Goal: Information Seeking & Learning: Learn about a topic

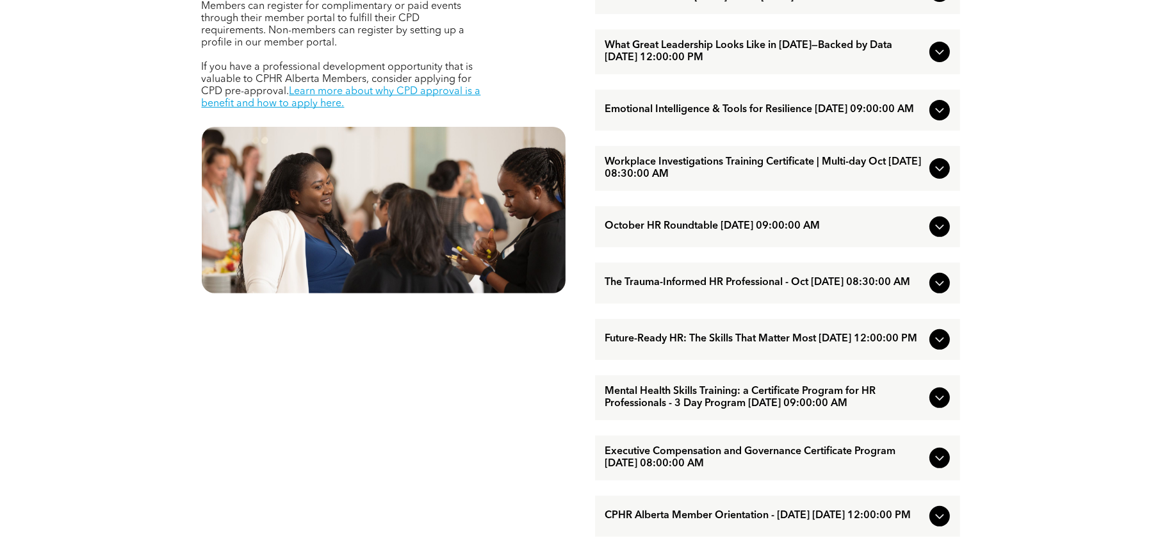
scroll to position [705, 0]
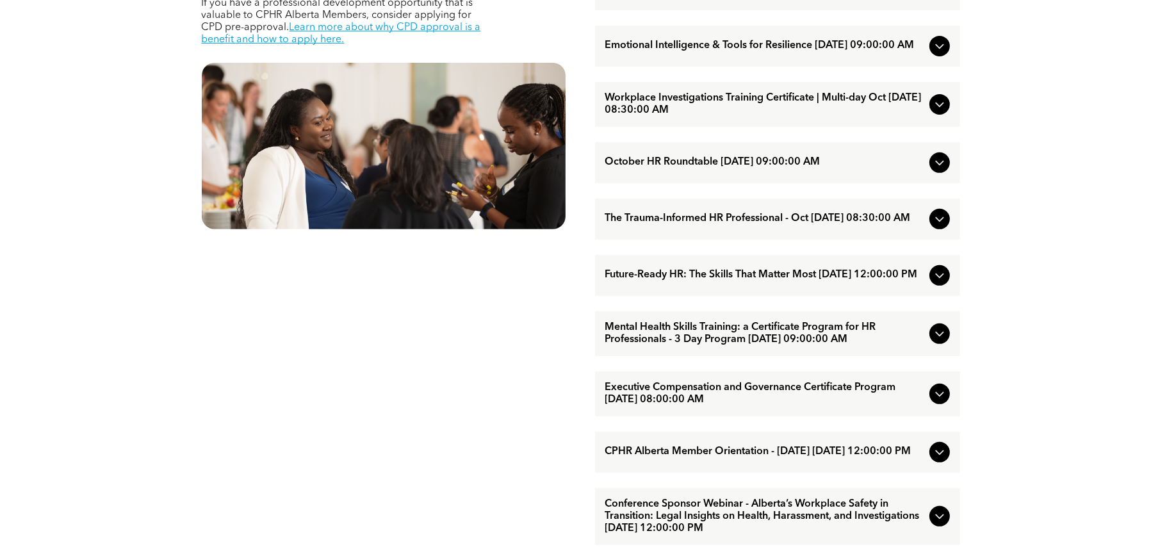
click at [798, 346] on span "Mental Health Skills Training: a Certificate Program for HR Professionals - 3 D…" at bounding box center [765, 334] width 319 height 24
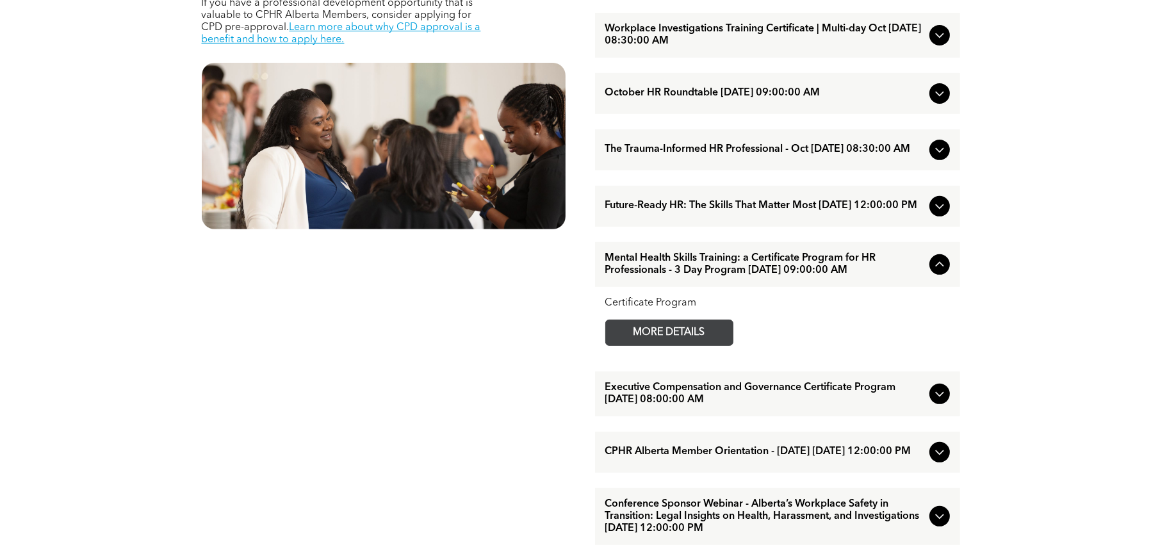
click at [725, 346] on link "MORE DETAILS" at bounding box center [670, 333] width 128 height 26
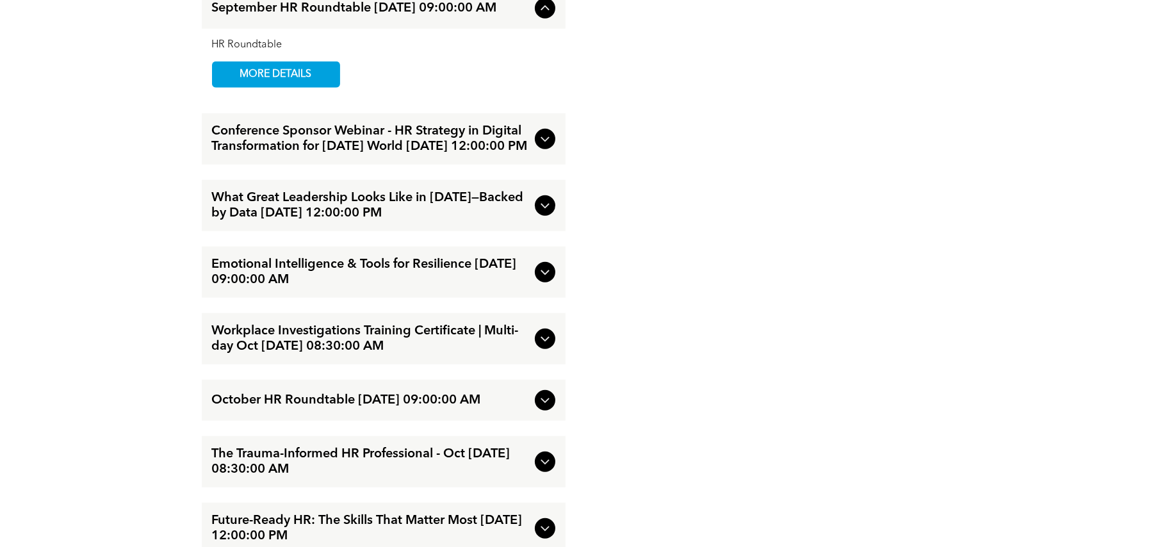
scroll to position [1602, 0]
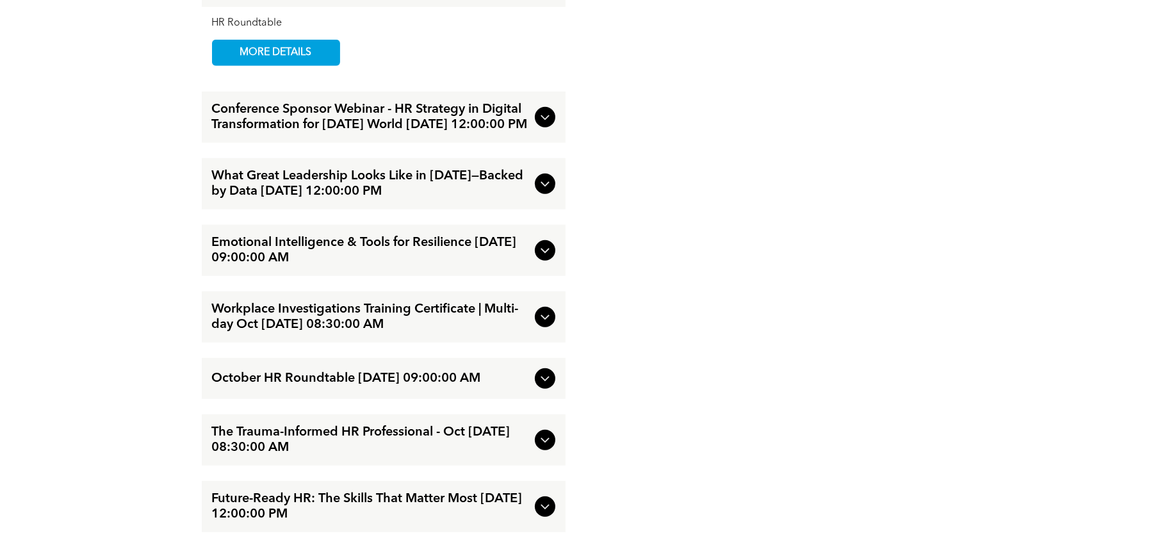
click at [431, 456] on span "The Trauma-Informed HR Professional - Oct [DATE] 08:30:00 AM" at bounding box center [371, 440] width 318 height 31
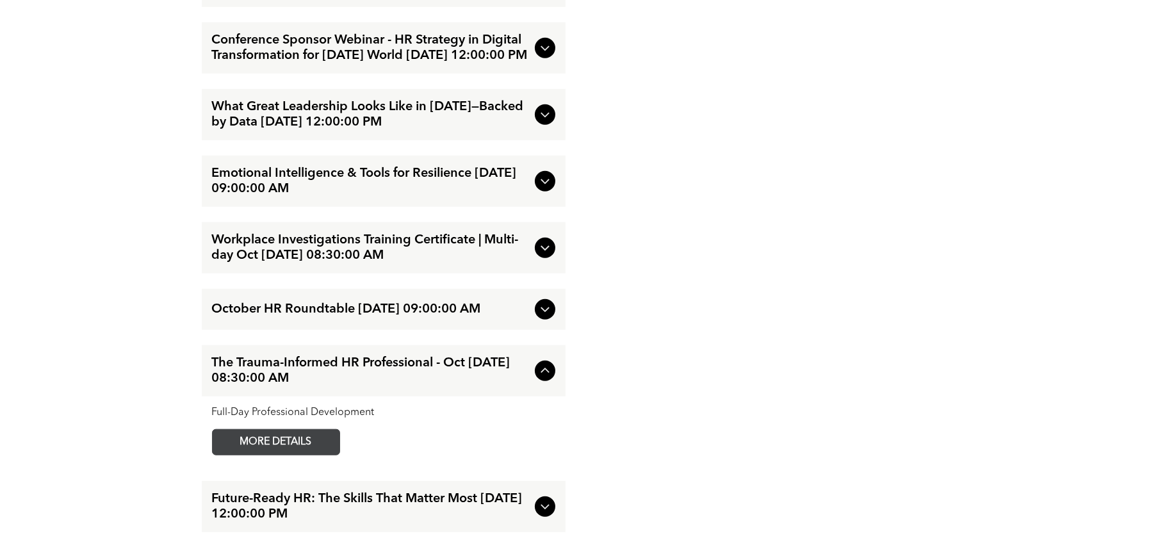
click at [314, 455] on span "MORE DETAILS" at bounding box center [276, 442] width 101 height 25
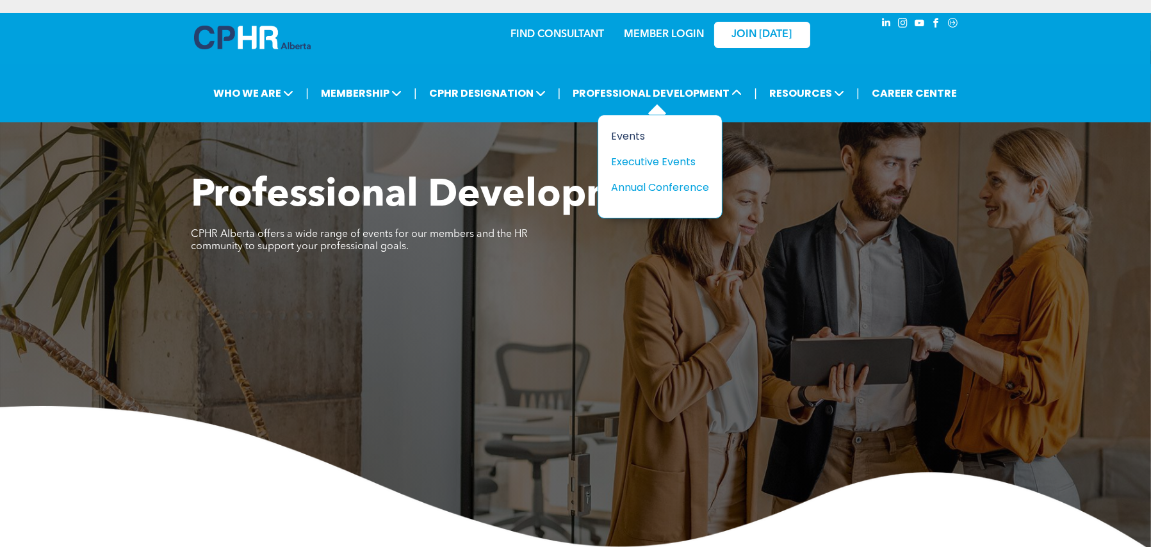
click at [636, 138] on div "Events" at bounding box center [655, 136] width 88 height 16
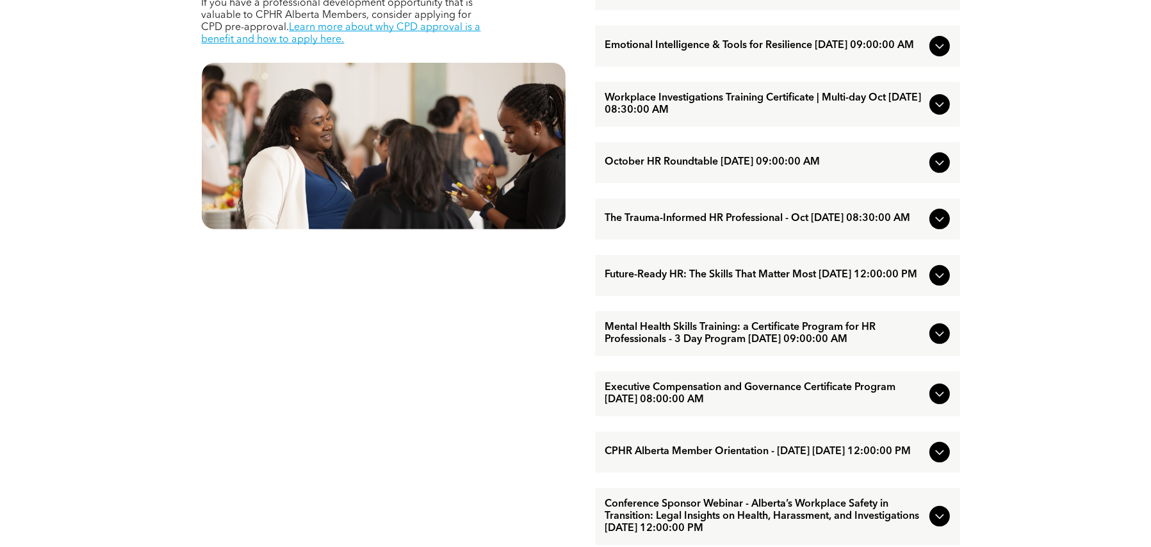
scroll to position [769, 0]
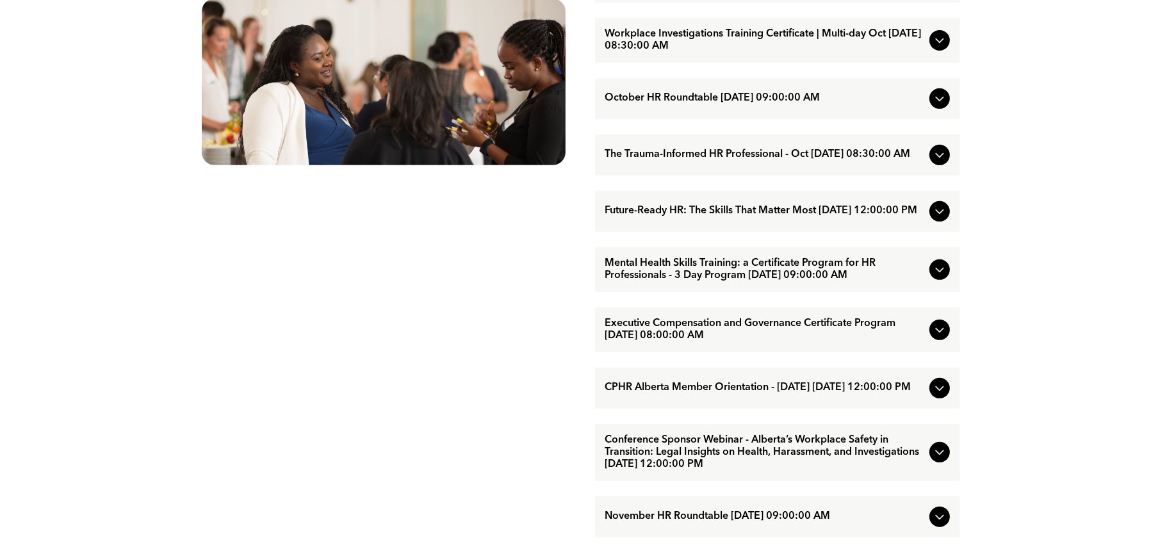
click at [791, 217] on span "Future-Ready HR: The Skills That Matter Most [DATE] 12:00:00 PM" at bounding box center [765, 211] width 319 height 12
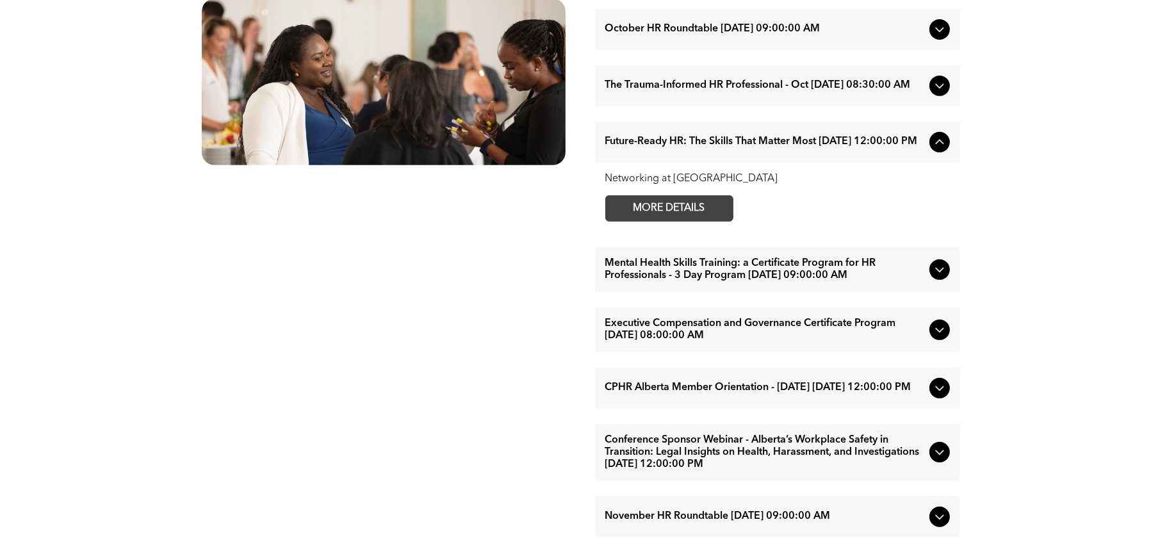
click at [676, 221] on span "MORE DETAILS" at bounding box center [669, 208] width 101 height 25
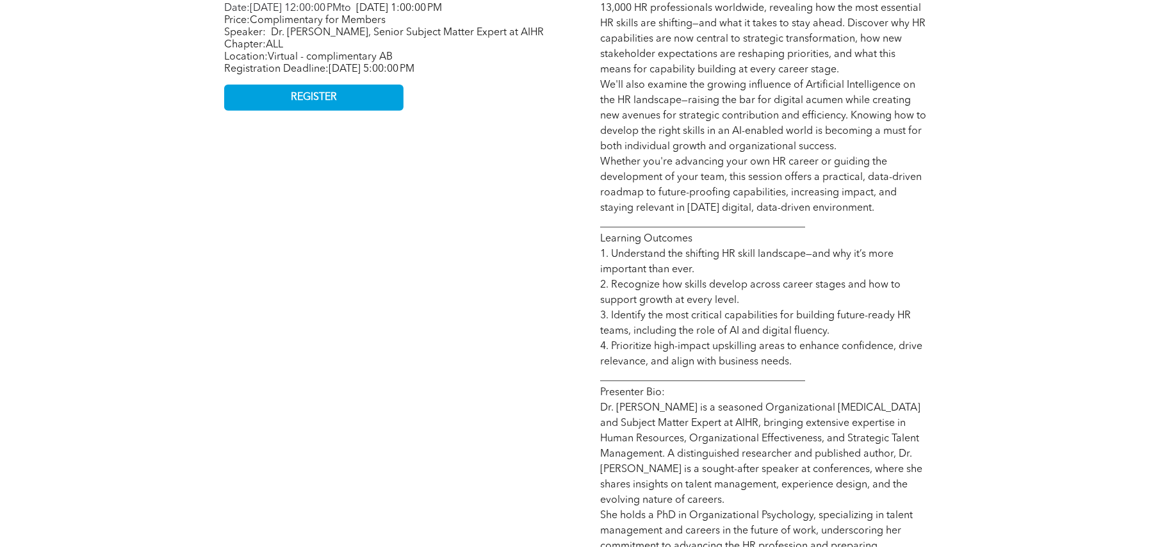
scroll to position [641, 0]
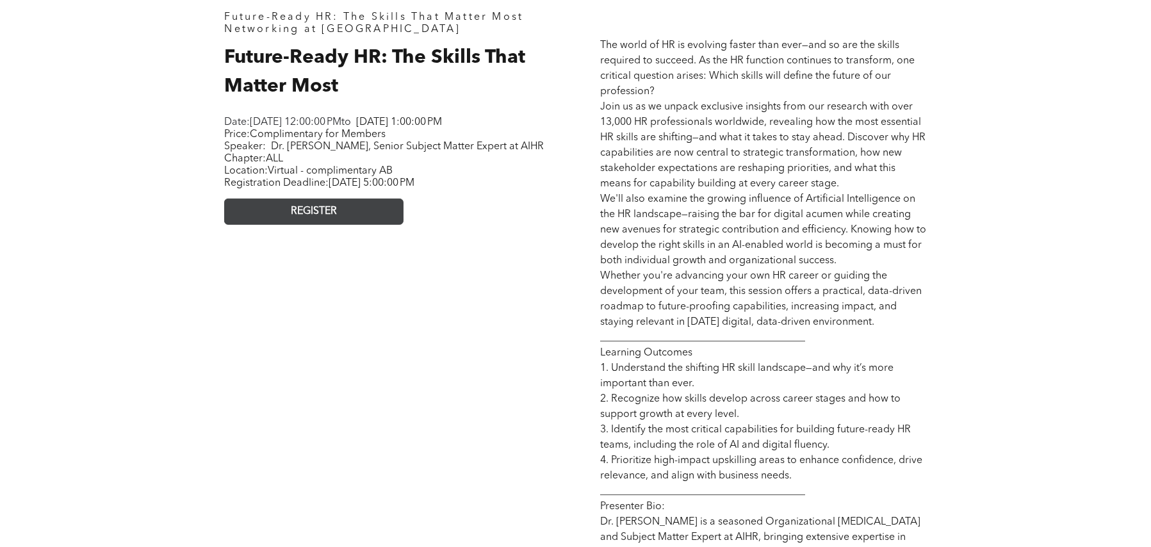
click at [306, 218] on span "REGISTER" at bounding box center [314, 212] width 46 height 12
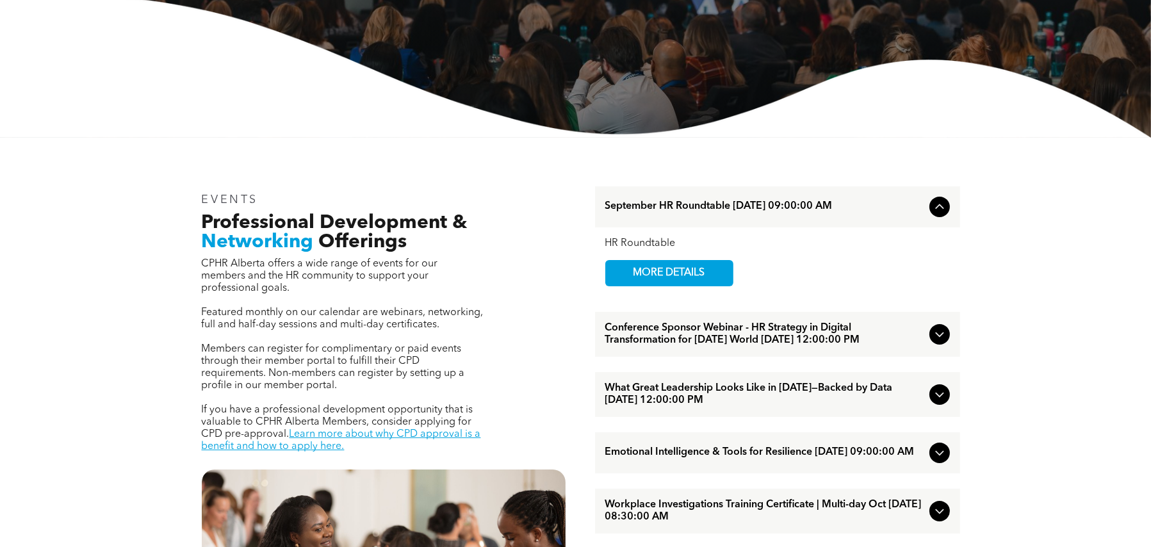
scroll to position [320, 0]
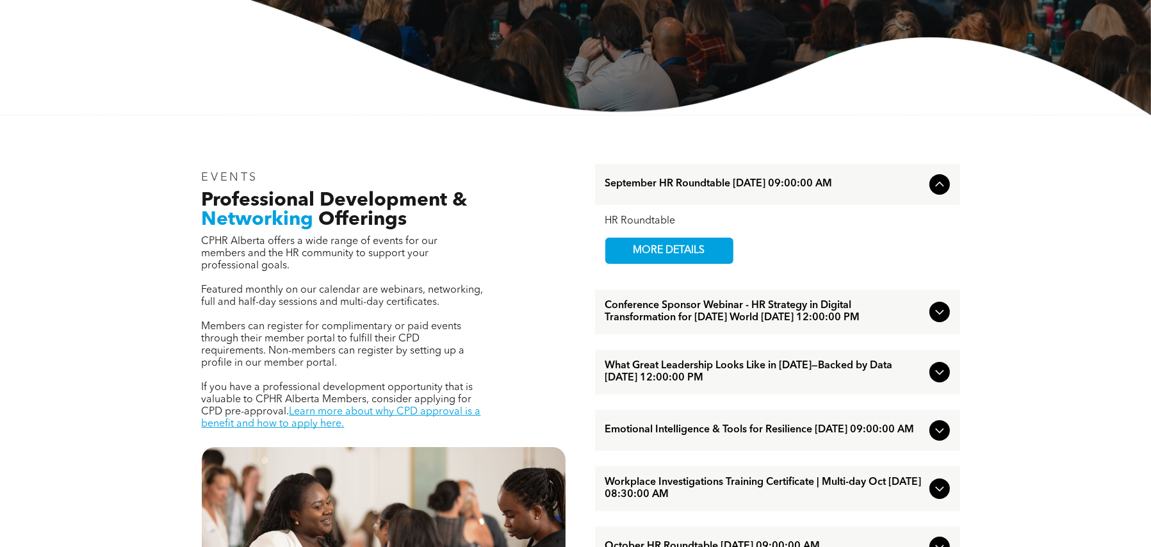
click at [747, 379] on span "What Great Leadership Looks Like in [DATE]—Backed by Data [DATE] 12:00:00 PM" at bounding box center [765, 372] width 319 height 24
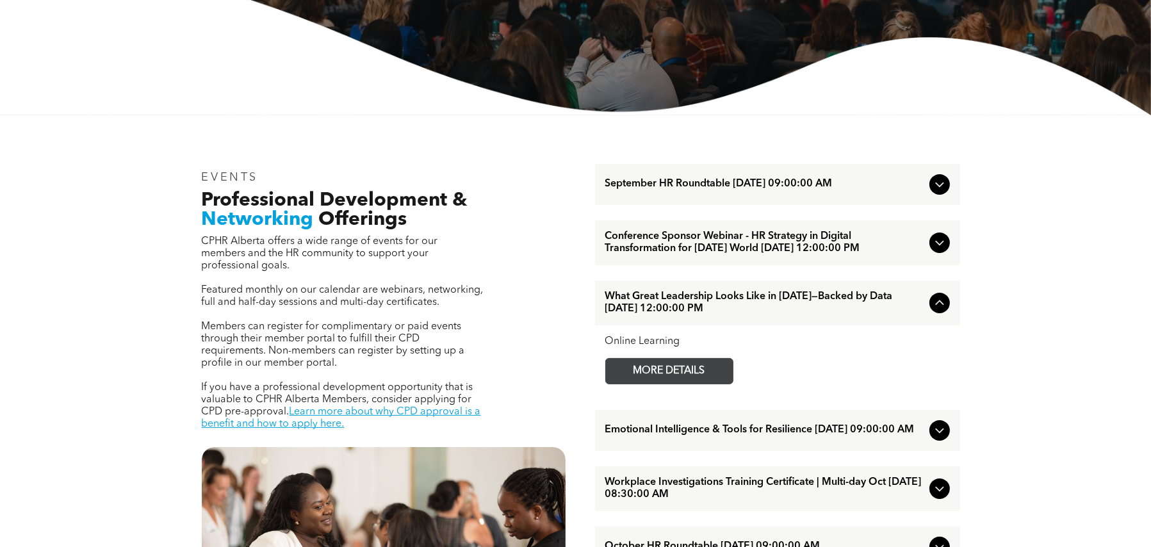
click at [636, 381] on span "MORE DETAILS" at bounding box center [669, 371] width 101 height 25
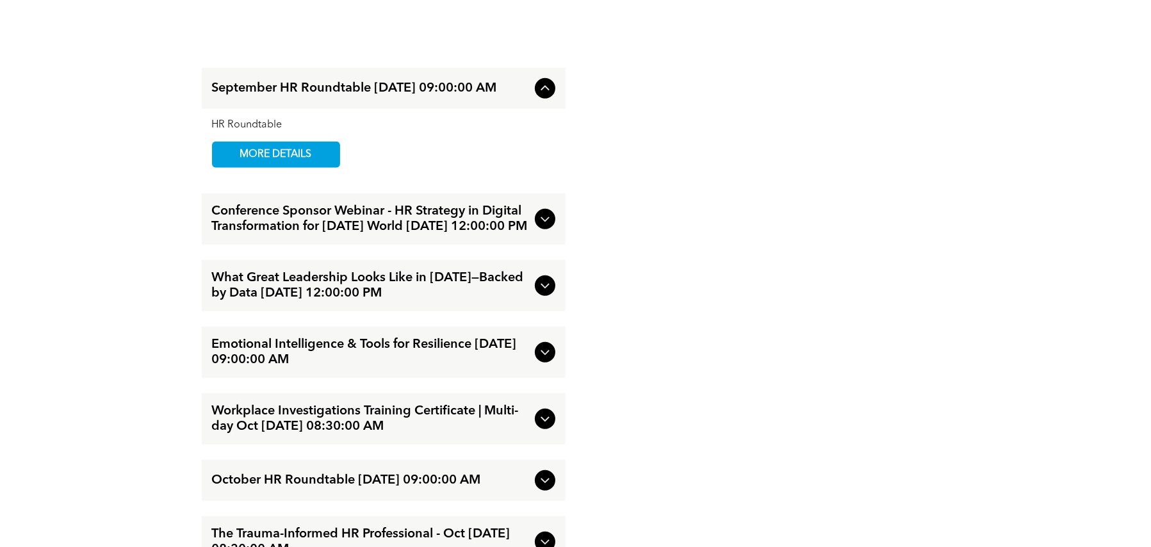
scroll to position [1474, 0]
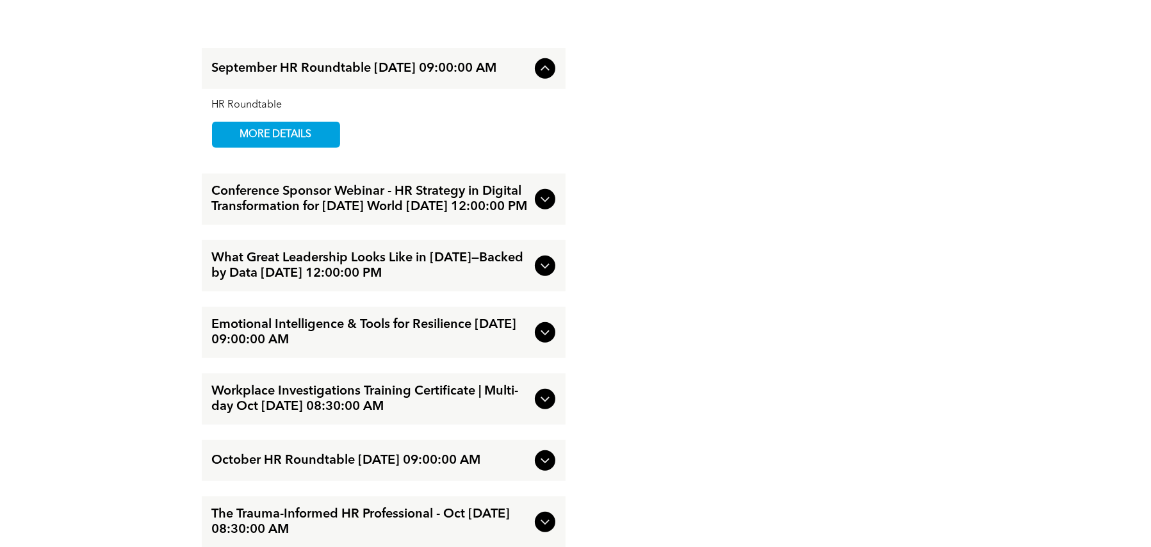
click at [551, 340] on icon at bounding box center [545, 332] width 15 height 15
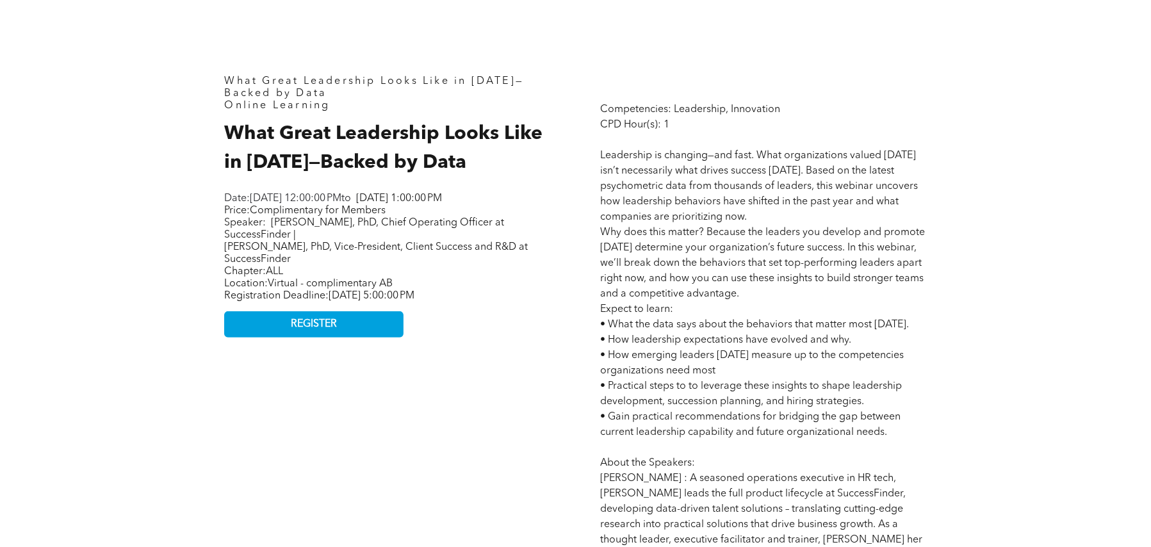
scroll to position [577, 0]
click at [291, 331] on span "REGISTER" at bounding box center [314, 324] width 46 height 12
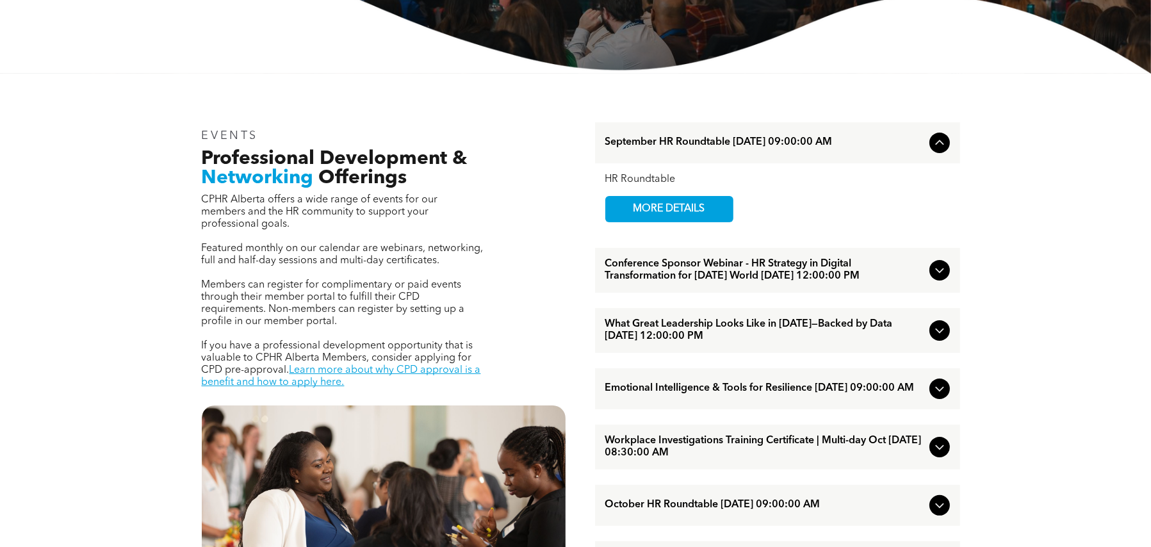
scroll to position [384, 0]
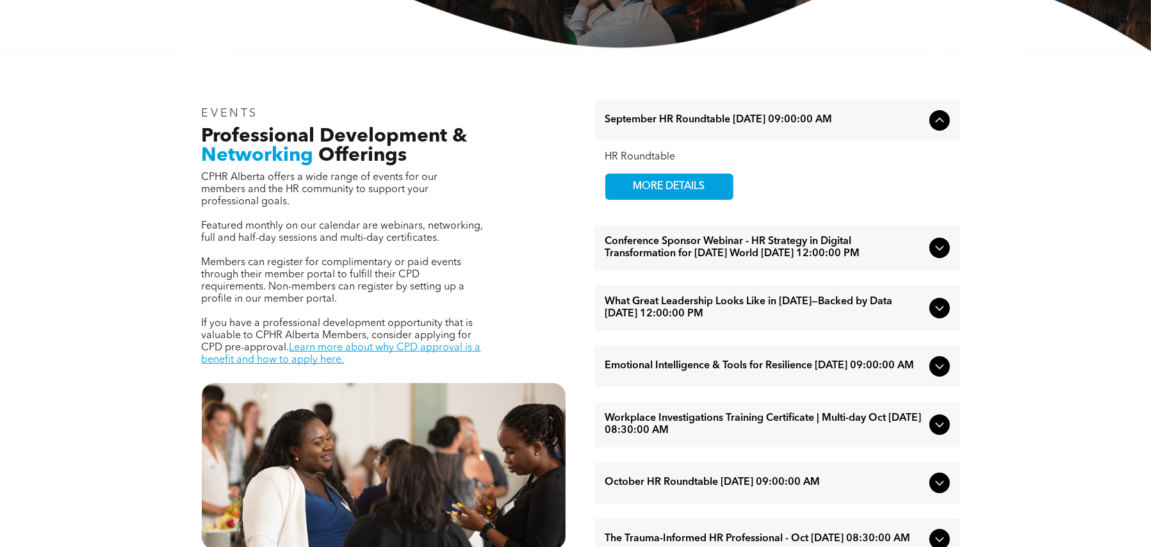
click at [670, 372] on span "Emotional Intelligence & Tools for Resilience [DATE] 09:00:00 AM" at bounding box center [765, 366] width 319 height 12
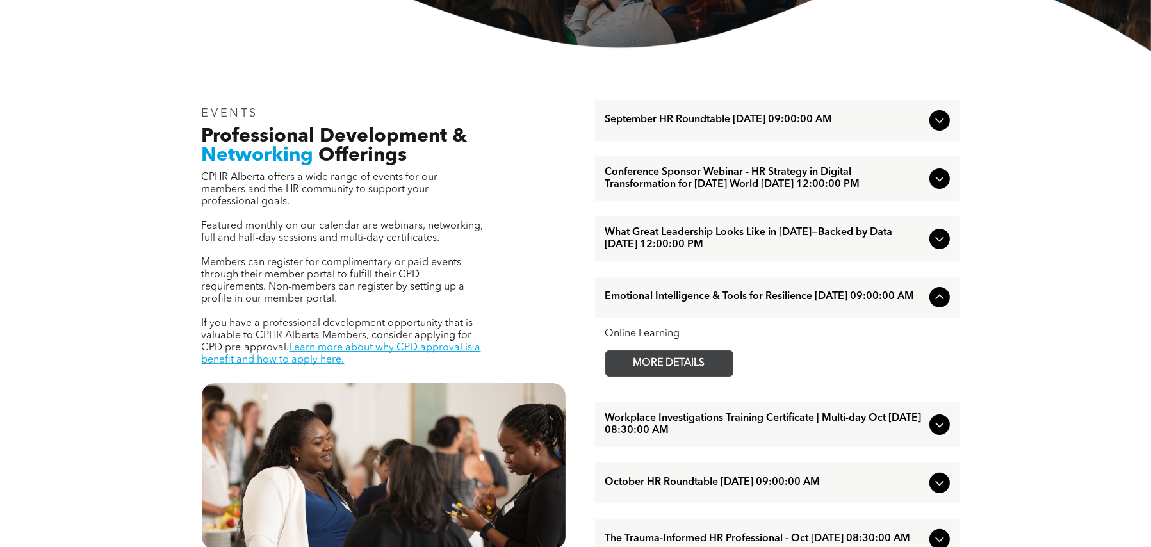
click at [673, 376] on span "MORE DETAILS" at bounding box center [669, 363] width 101 height 25
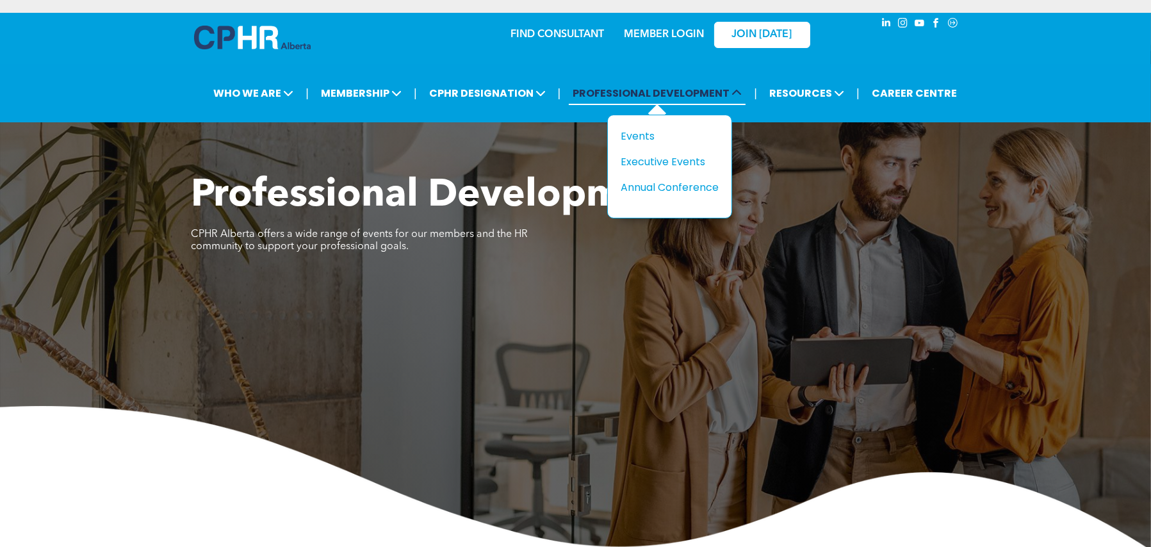
click at [631, 95] on span "PROFESSIONAL DEVELOPMENT" at bounding box center [657, 93] width 177 height 24
click at [643, 129] on div "Events" at bounding box center [665, 136] width 88 height 16
